Goal: Contribute content

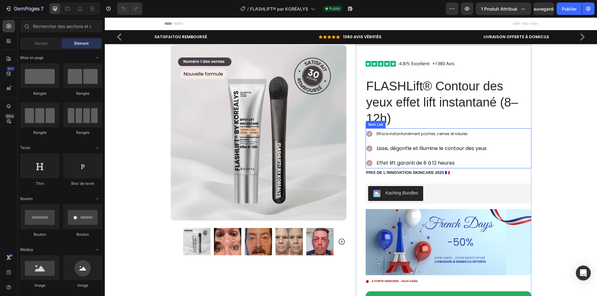
click at [376, 147] on p "Lisse, dégonfle et illumine le contour des yeux" at bounding box center [431, 148] width 110 height 9
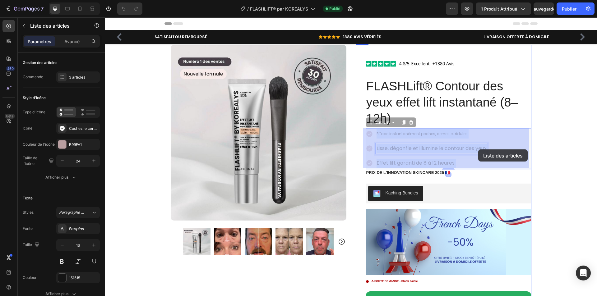
drag, startPoint x: 374, startPoint y: 149, endPoint x: 476, endPoint y: 150, distance: 102.6
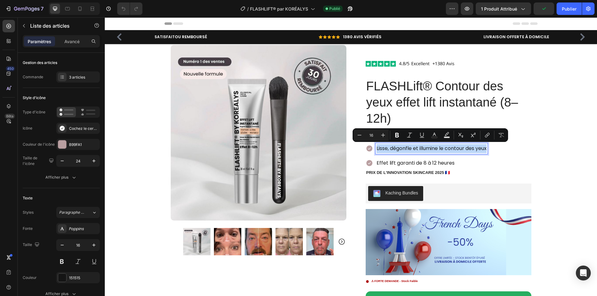
drag, startPoint x: 374, startPoint y: 146, endPoint x: 491, endPoint y: 150, distance: 117.2
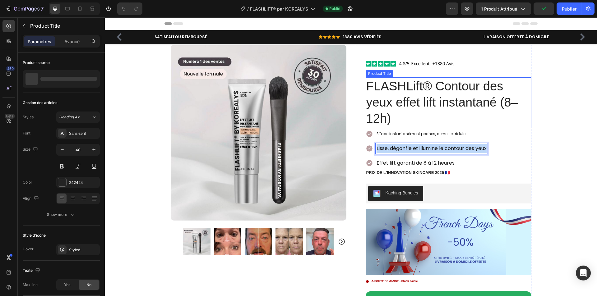
click at [435, 116] on h1 "FLASHLift® Contour des yeux effet lift instantané (8–12h)" at bounding box center [449, 102] width 166 height 50
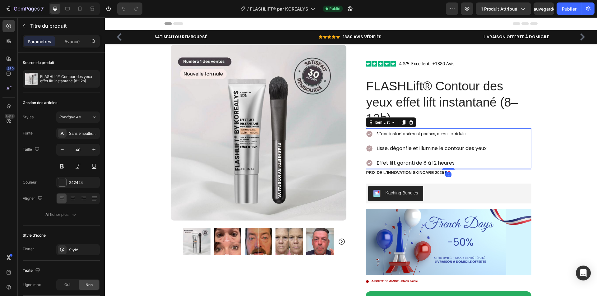
click at [376, 132] on span "Efface instantanément poches, cernes et ridules" at bounding box center [421, 133] width 91 height 5
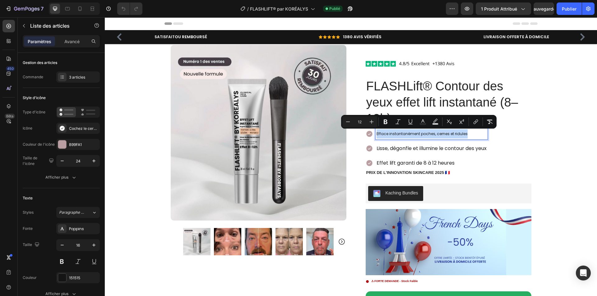
drag, startPoint x: 375, startPoint y: 132, endPoint x: 467, endPoint y: 138, distance: 92.1
click at [369, 123] on icon "Editor contextual toolbar" at bounding box center [371, 122] width 6 height 6
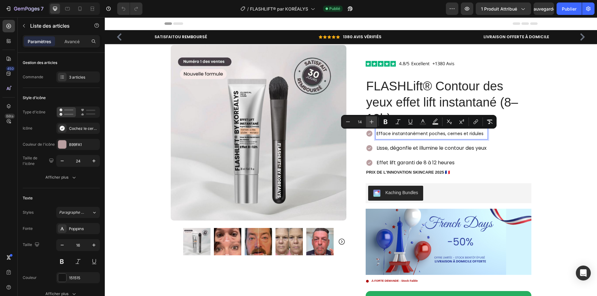
click at [369, 123] on icon "Editor contextual toolbar" at bounding box center [371, 122] width 6 height 6
click at [371, 123] on icon "Editor contextual toolbar" at bounding box center [371, 122] width 6 height 6
type input "16"
click at [504, 144] on div "Efface instantanément poches, cernes et ridules Lisse, dégonfle et illumine le …" at bounding box center [449, 148] width 166 height 40
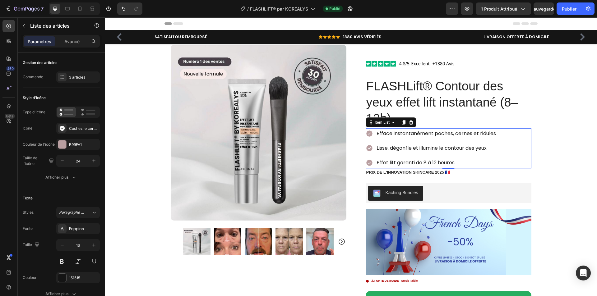
click at [375, 162] on div "Effet lift garanti de 8 à 12 heures" at bounding box center [435, 163] width 121 height 11
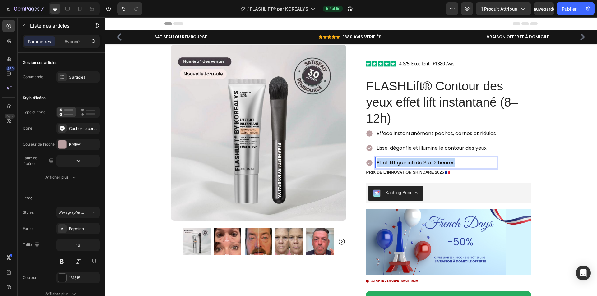
drag, startPoint x: 374, startPoint y: 162, endPoint x: 453, endPoint y: 163, distance: 79.3
click at [453, 163] on div "Effet lift garanti de 8 à 12 heures" at bounding box center [435, 163] width 121 height 11
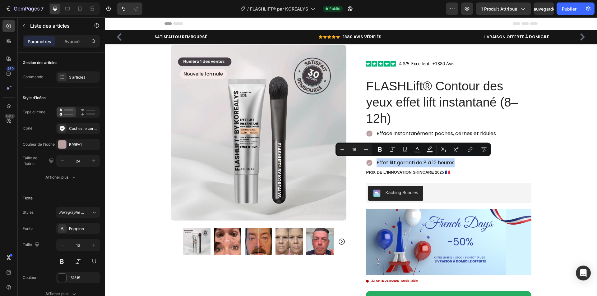
click at [520, 149] on div "Efface instantanément poches, cernes et ridules Lisse, dégonfle et illumine le …" at bounding box center [449, 148] width 166 height 40
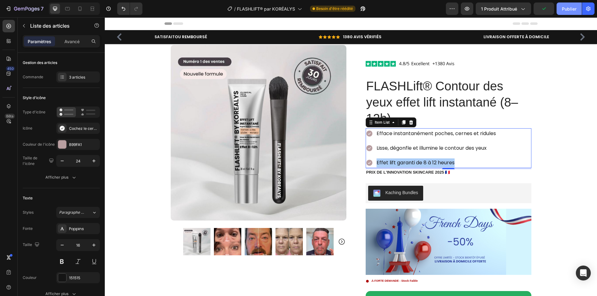
click at [570, 9] on font "Publier" at bounding box center [569, 8] width 15 height 5
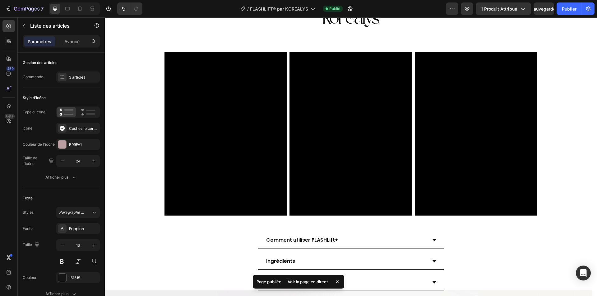
scroll to position [559, 0]
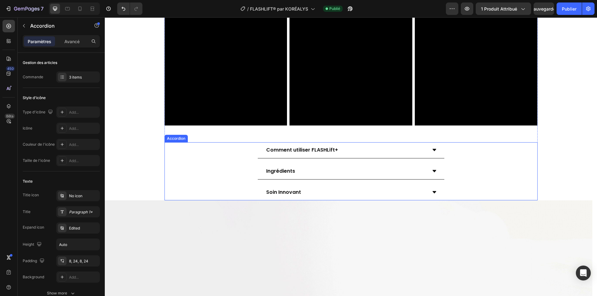
click at [432, 150] on icon at bounding box center [434, 150] width 4 height 2
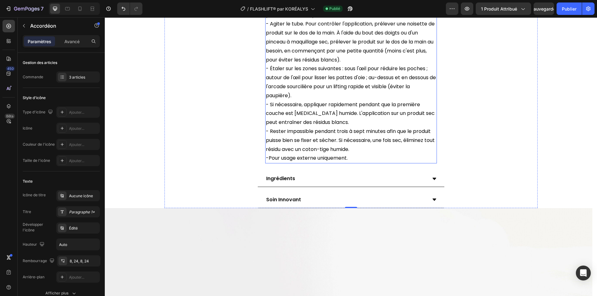
scroll to position [777, 0]
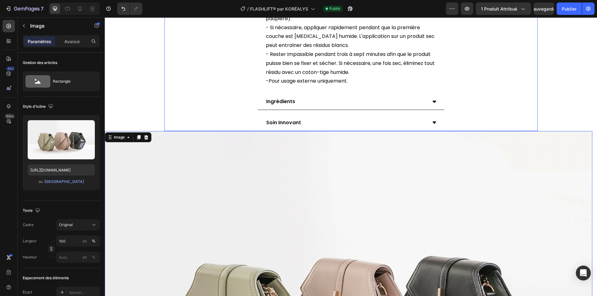
scroll to position [808, 0]
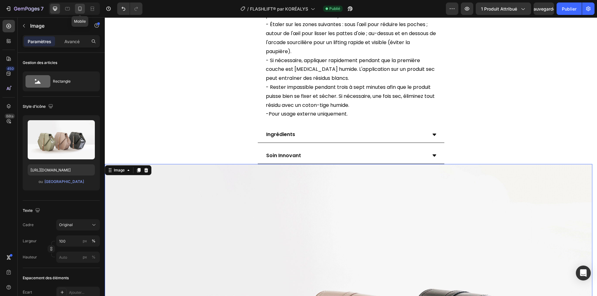
click at [79, 6] on icon at bounding box center [80, 9] width 6 height 6
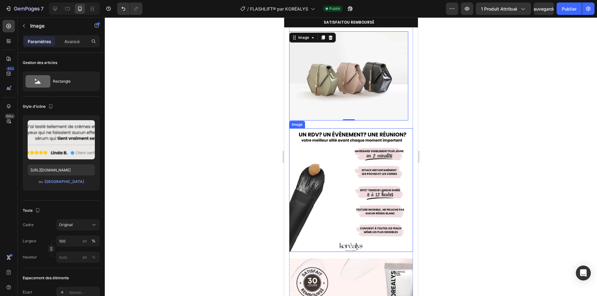
scroll to position [748, 0]
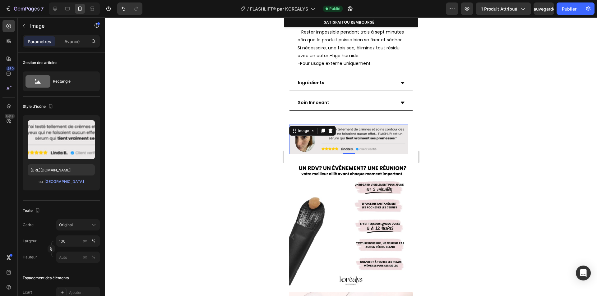
click at [391, 143] on img at bounding box center [348, 140] width 119 height 30
click at [53, 8] on icon at bounding box center [55, 9] width 4 height 4
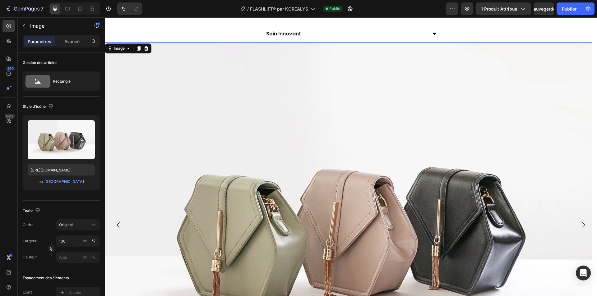
scroll to position [954, 0]
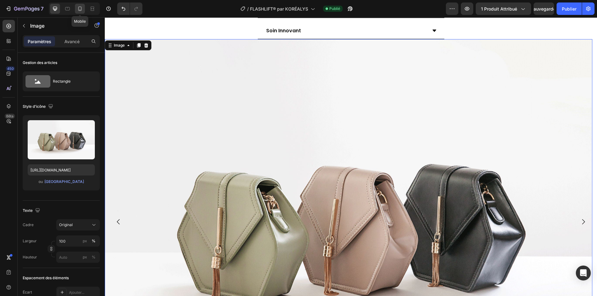
click at [77, 6] on icon at bounding box center [80, 9] width 6 height 6
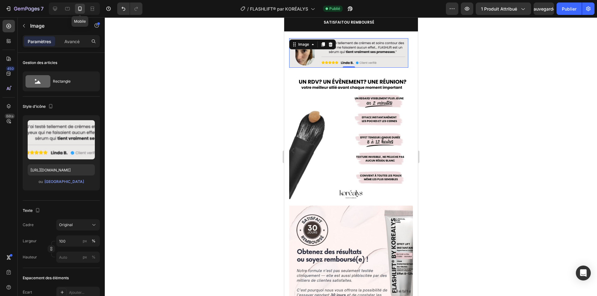
scroll to position [831, 0]
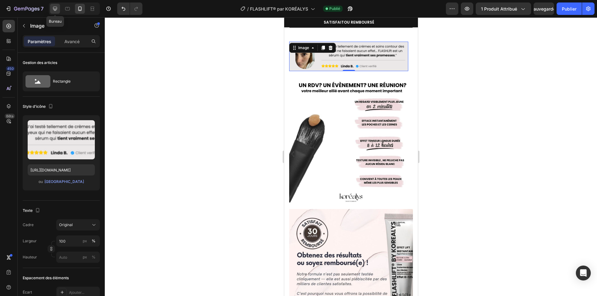
click at [54, 9] on icon at bounding box center [55, 9] width 4 height 4
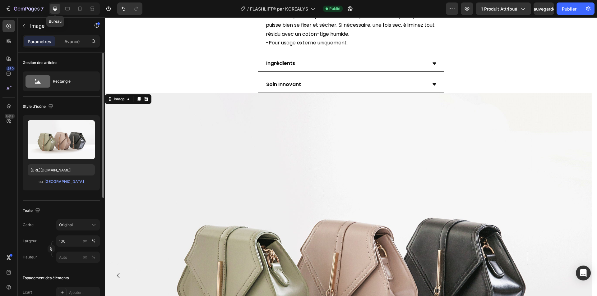
scroll to position [954, 0]
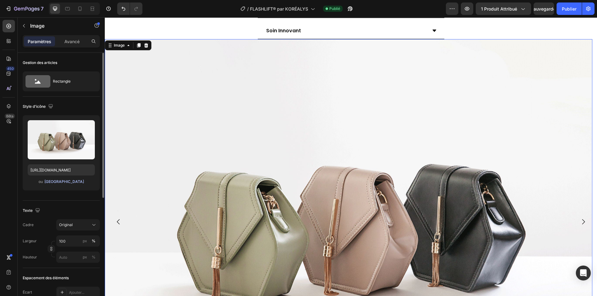
click at [62, 182] on font "[GEOGRAPHIC_DATA]" at bounding box center [63, 181] width 39 height 5
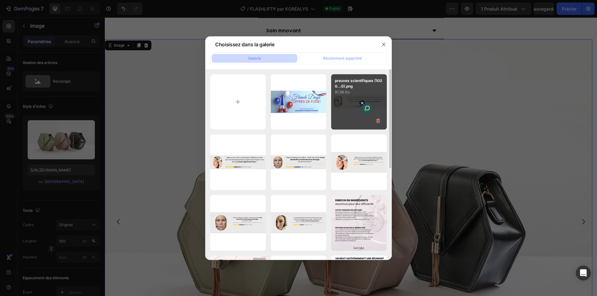
click at [358, 99] on div "preuves scientifiques (1000...0).png 97,96 Ko" at bounding box center [359, 102] width 56 height 56
type input "[URL][DOMAIN_NAME]"
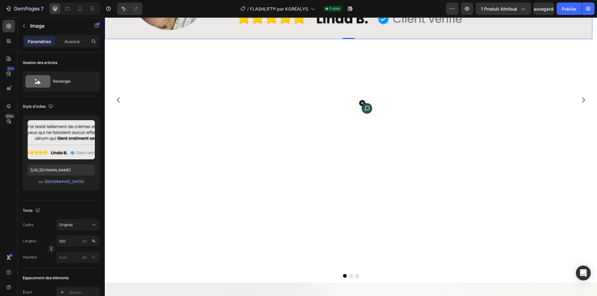
scroll to position [1078, 0]
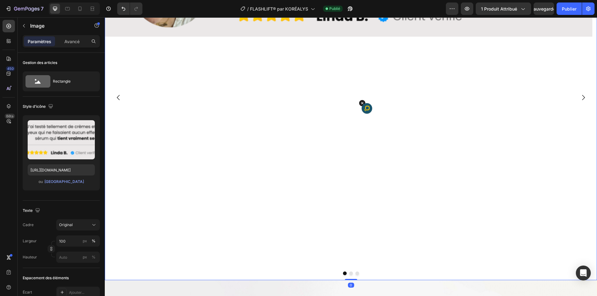
click at [321, 146] on div "Image" at bounding box center [348, 98] width 487 height 366
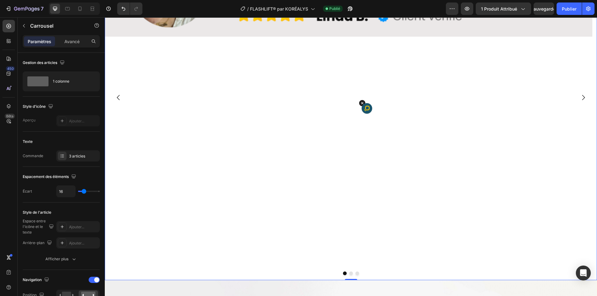
click at [579, 98] on icon "Carousel Next Arrow" at bounding box center [582, 97] width 7 height 7
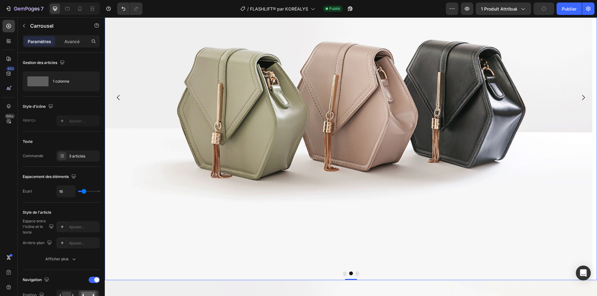
click at [119, 97] on icon "Carousel Back Arrow" at bounding box center [118, 97] width 7 height 7
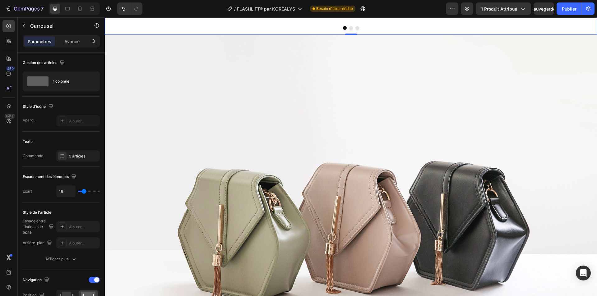
scroll to position [1389, 0]
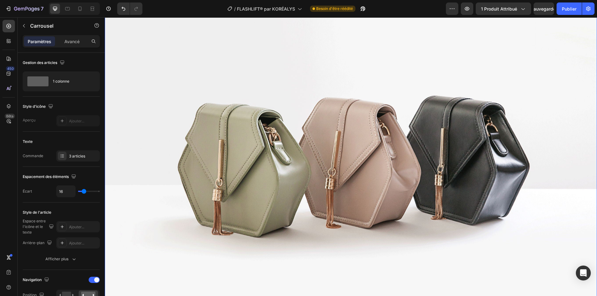
click at [367, 112] on img at bounding box center [351, 154] width 492 height 369
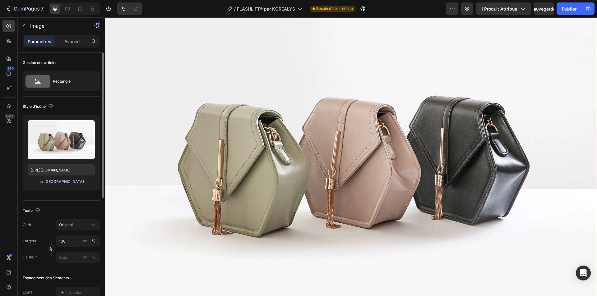
click at [60, 181] on font "[GEOGRAPHIC_DATA]" at bounding box center [63, 181] width 39 height 5
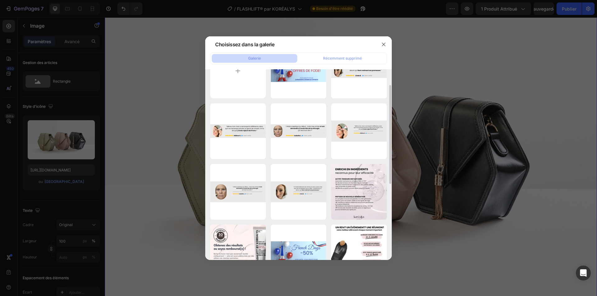
scroll to position [0, 0]
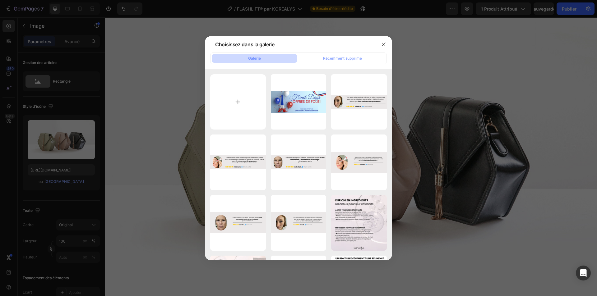
click at [53, 11] on div at bounding box center [298, 148] width 597 height 296
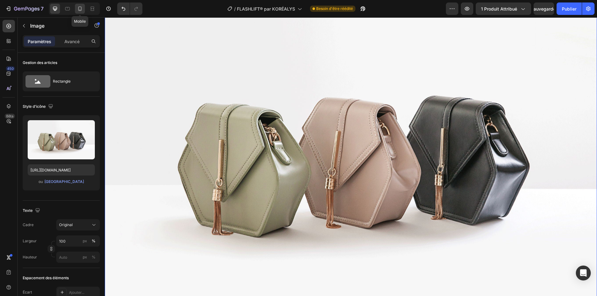
click at [78, 8] on icon at bounding box center [80, 9] width 6 height 6
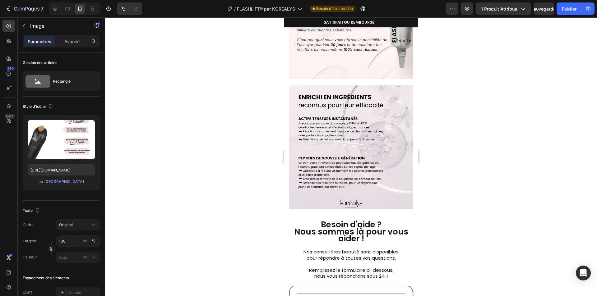
scroll to position [1086, 0]
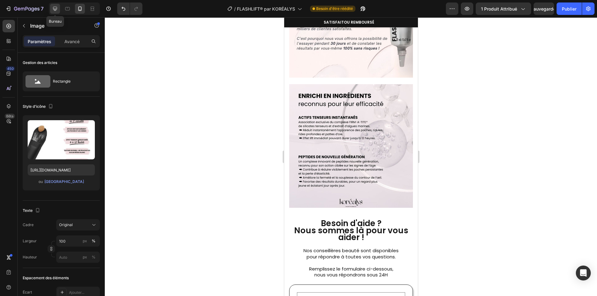
click at [54, 7] on icon at bounding box center [55, 9] width 6 height 6
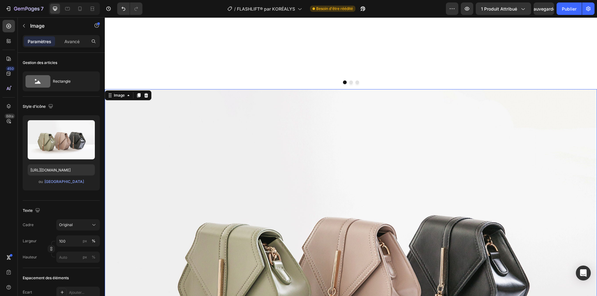
scroll to position [1350, 0]
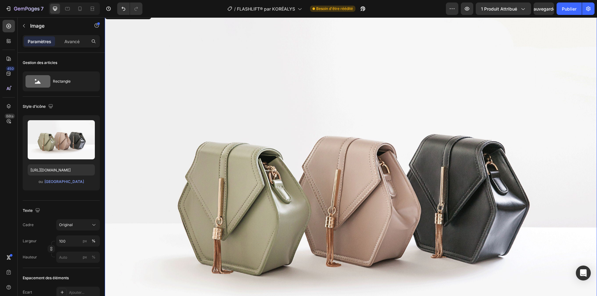
click at [407, 154] on img at bounding box center [351, 192] width 492 height 369
click at [56, 182] on font "[GEOGRAPHIC_DATA]" at bounding box center [63, 181] width 39 height 5
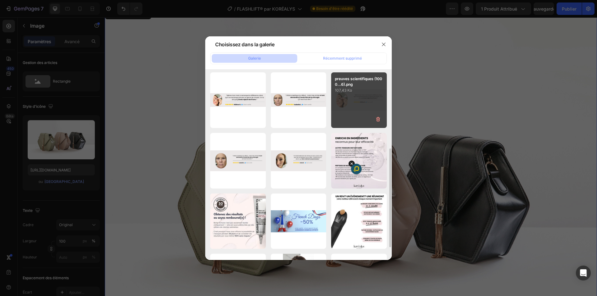
scroll to position [93, 0]
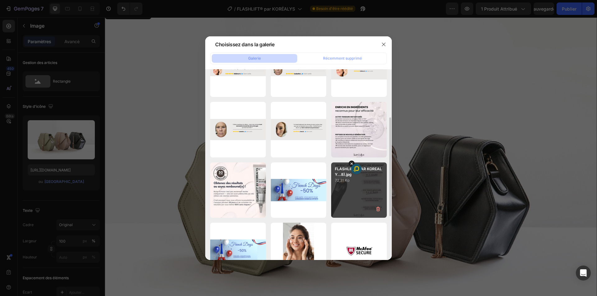
click at [348, 199] on div "FLASHLIFT® PAR KOREALY...8).jpg 72,31 Ko" at bounding box center [359, 191] width 56 height 56
type input "[URL][DOMAIN_NAME]"
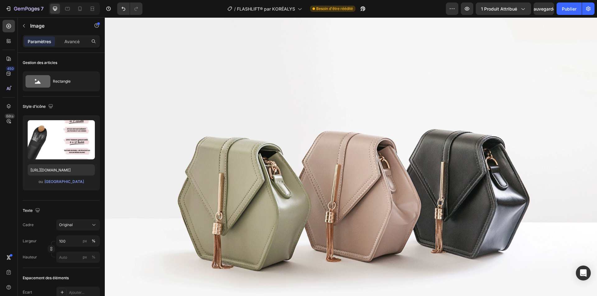
scroll to position [1848, 0]
click at [398, 174] on img at bounding box center [351, 187] width 492 height 369
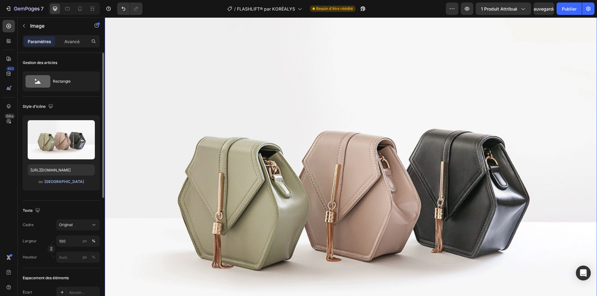
click at [62, 180] on font "[GEOGRAPHIC_DATA]" at bounding box center [63, 181] width 39 height 5
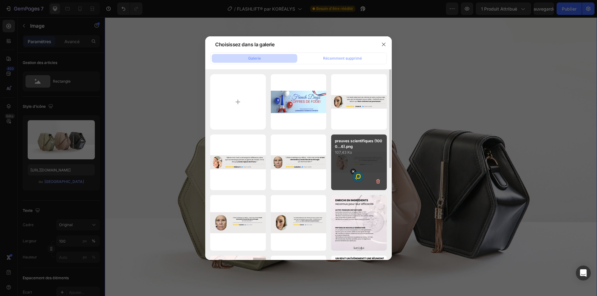
scroll to position [62, 0]
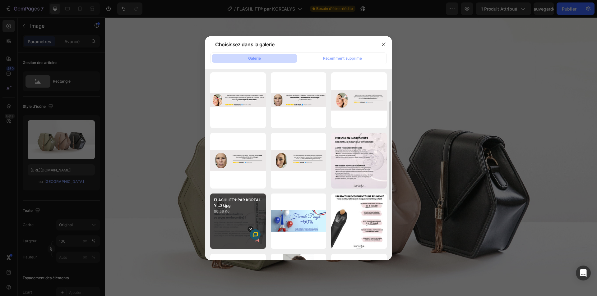
click at [246, 226] on div "FLASHLIFT® PAR KOREALY...3).jpg 90,59 Ko" at bounding box center [238, 222] width 56 height 56
type input "[URL][DOMAIN_NAME]"
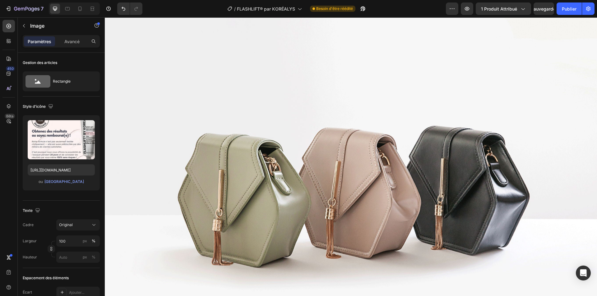
scroll to position [2345, 0]
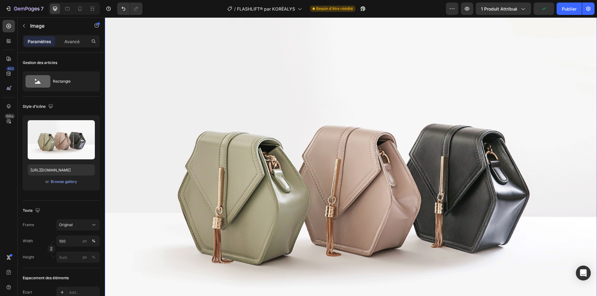
click at [405, 164] on img at bounding box center [351, 182] width 492 height 369
click at [64, 181] on font "[GEOGRAPHIC_DATA]" at bounding box center [63, 181] width 39 height 5
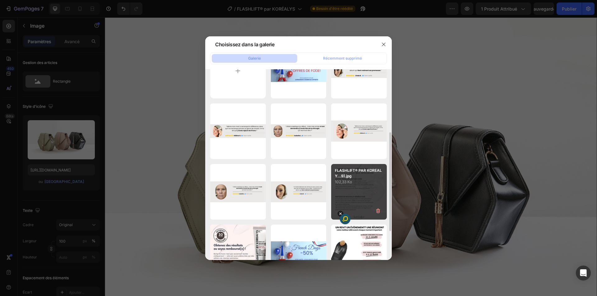
scroll to position [93, 0]
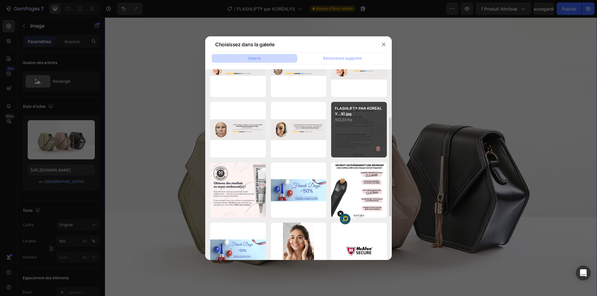
click at [361, 125] on div "FLASHLIFT® PAR KOREALY...9).jpg 102,33 Ko" at bounding box center [359, 130] width 56 height 56
type input "[URL][DOMAIN_NAME]"
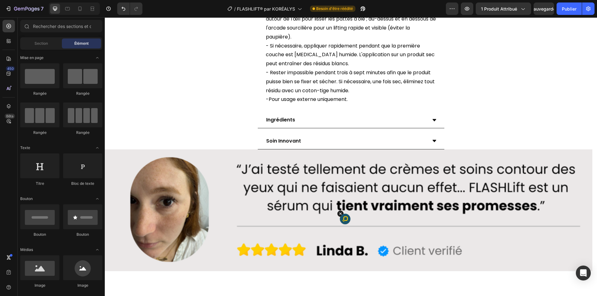
scroll to position [1036, 0]
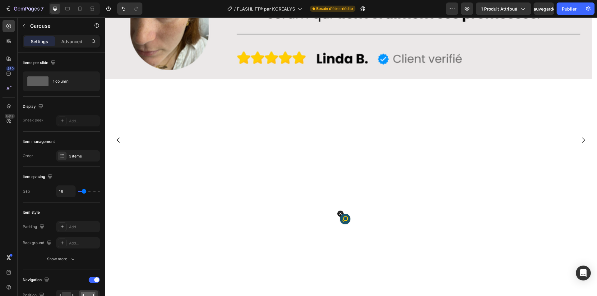
click at [582, 139] on icon "Carousel Next Arrow" at bounding box center [583, 140] width 3 height 5
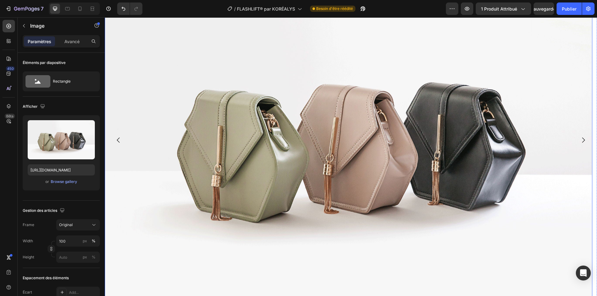
click at [201, 140] on img at bounding box center [348, 140] width 487 height 366
click at [60, 183] on font "[GEOGRAPHIC_DATA]" at bounding box center [63, 181] width 39 height 5
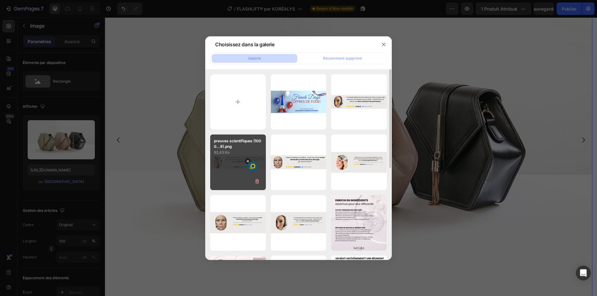
click at [232, 166] on div "preuves scientifiques (1000...9).png 92,43 Ko" at bounding box center [238, 163] width 56 height 56
type input "[URL][DOMAIN_NAME]"
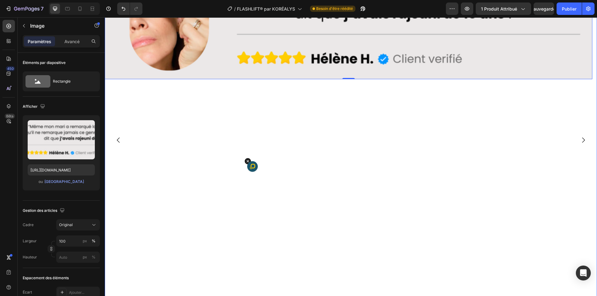
click at [579, 140] on icon "Carousel Next Arrow" at bounding box center [582, 139] width 7 height 7
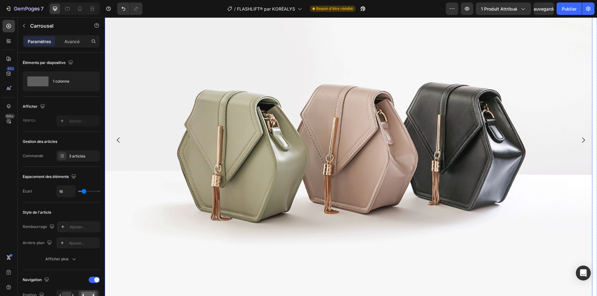
click at [126, 87] on img at bounding box center [348, 140] width 487 height 366
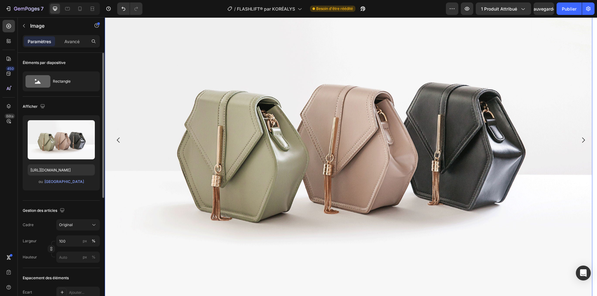
click at [64, 178] on div "ou Parcourir la galerie" at bounding box center [61, 181] width 67 height 7
click at [63, 181] on font "[GEOGRAPHIC_DATA]" at bounding box center [63, 181] width 39 height 5
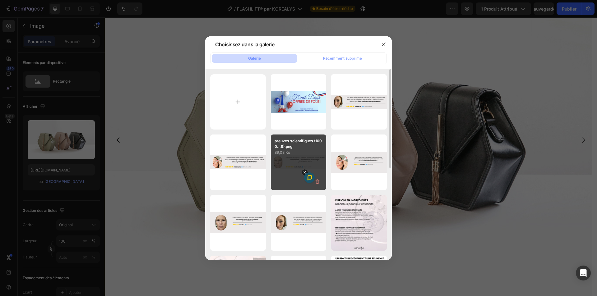
click at [300, 169] on div "preuves scientifiques (1000...8).png 89,03 Ko" at bounding box center [299, 163] width 56 height 56
type input "[URL][DOMAIN_NAME]"
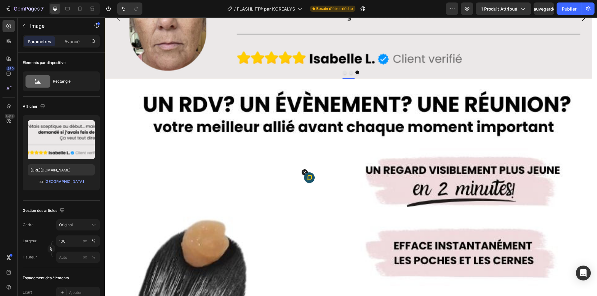
scroll to position [914, 0]
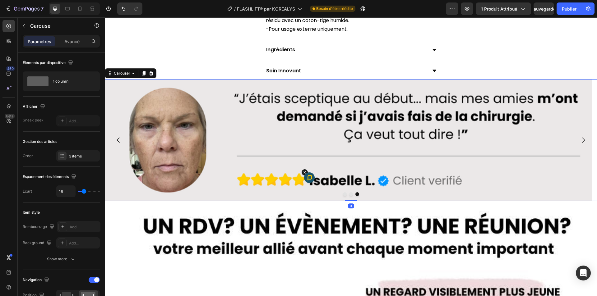
click at [579, 142] on icon "Carousel Next Arrow" at bounding box center [582, 139] width 7 height 7
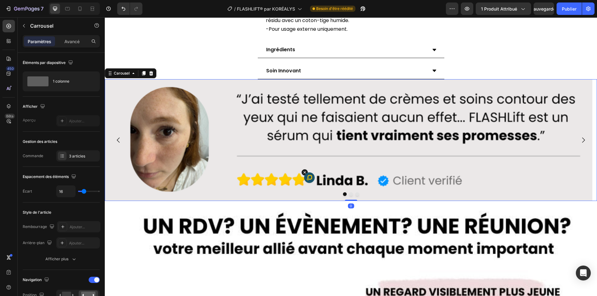
click at [579, 142] on icon "Carousel Next Arrow" at bounding box center [582, 139] width 7 height 7
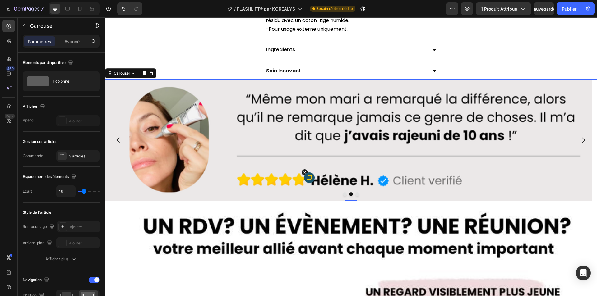
click at [579, 142] on icon "Carousel Next Arrow" at bounding box center [582, 139] width 7 height 7
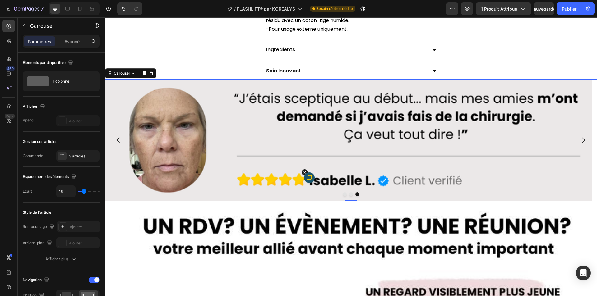
click at [579, 142] on icon "Carousel Next Arrow" at bounding box center [582, 139] width 7 height 7
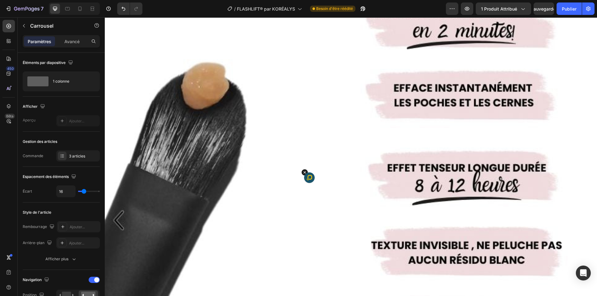
scroll to position [1318, 0]
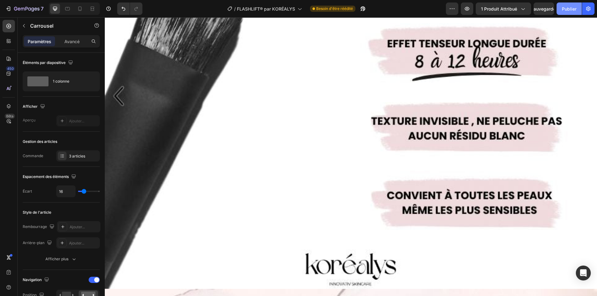
click at [567, 12] on font "Publier" at bounding box center [569, 9] width 15 height 7
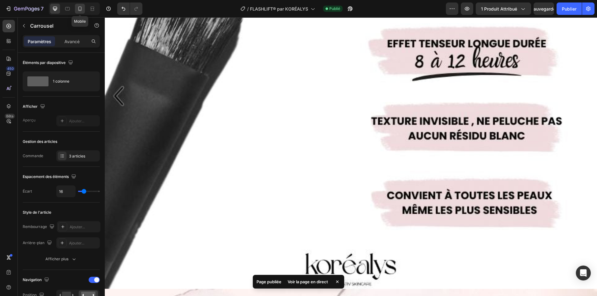
click at [79, 10] on icon at bounding box center [79, 9] width 3 height 4
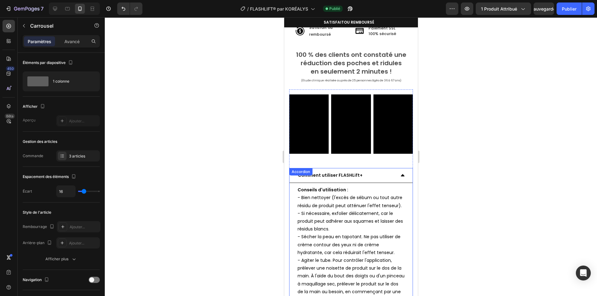
scroll to position [365, 0]
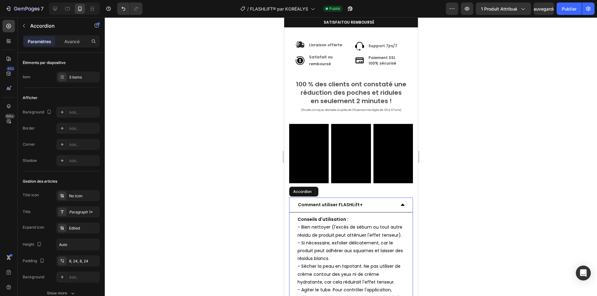
click at [400, 204] on icon at bounding box center [402, 204] width 5 height 5
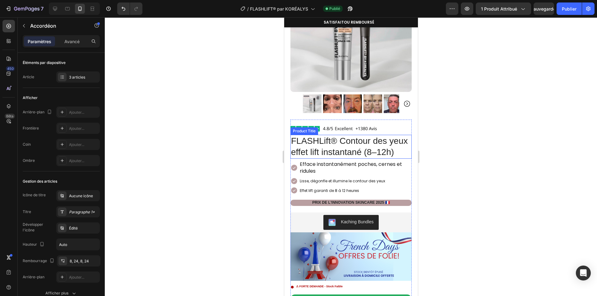
scroll to position [85, 0]
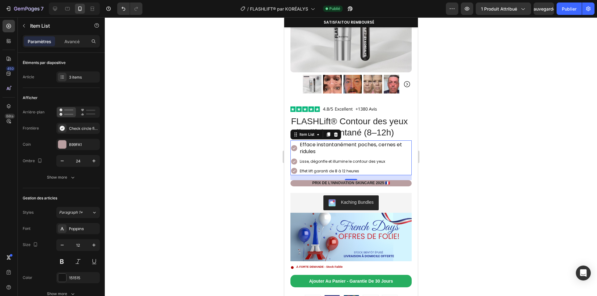
click at [305, 155] on span "Efface instantanément poches, cernes et ridules" at bounding box center [350, 148] width 102 height 14
click at [300, 152] on span "Efface instantanément poches, cernes et ridules" at bounding box center [350, 148] width 102 height 14
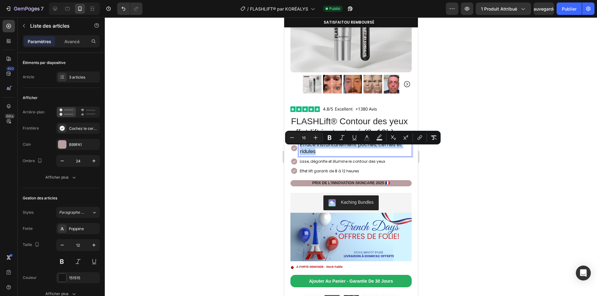
drag, startPoint x: 300, startPoint y: 151, endPoint x: 317, endPoint y: 156, distance: 18.0
click at [317, 155] on p "Efface instantanément poches, cernes et ridules" at bounding box center [354, 148] width 111 height 14
click at [289, 138] on icon "Editor contextual toolbar" at bounding box center [292, 138] width 6 height 6
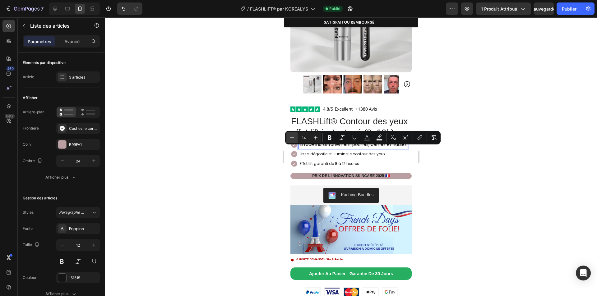
click at [289, 138] on icon "Editor contextual toolbar" at bounding box center [292, 138] width 6 height 6
type input "13"
click at [457, 170] on div at bounding box center [351, 156] width 492 height 279
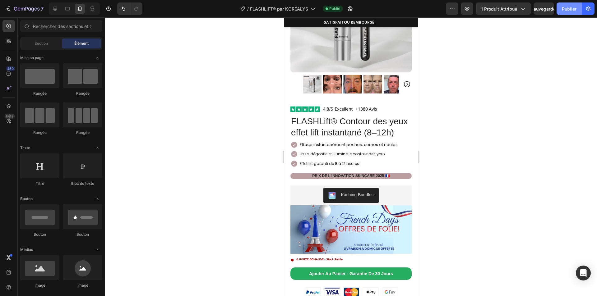
click at [570, 11] on font "Publier" at bounding box center [569, 8] width 15 height 5
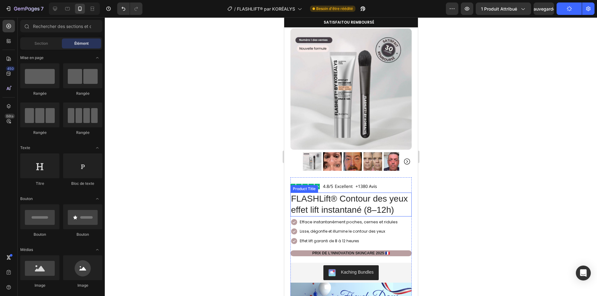
scroll to position [0, 0]
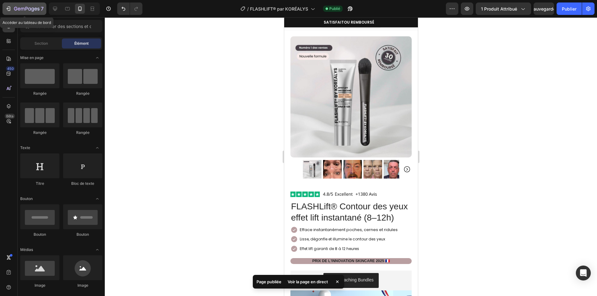
click at [8, 9] on icon "button" at bounding box center [8, 9] width 3 height 2
